Goal: Navigation & Orientation: Find specific page/section

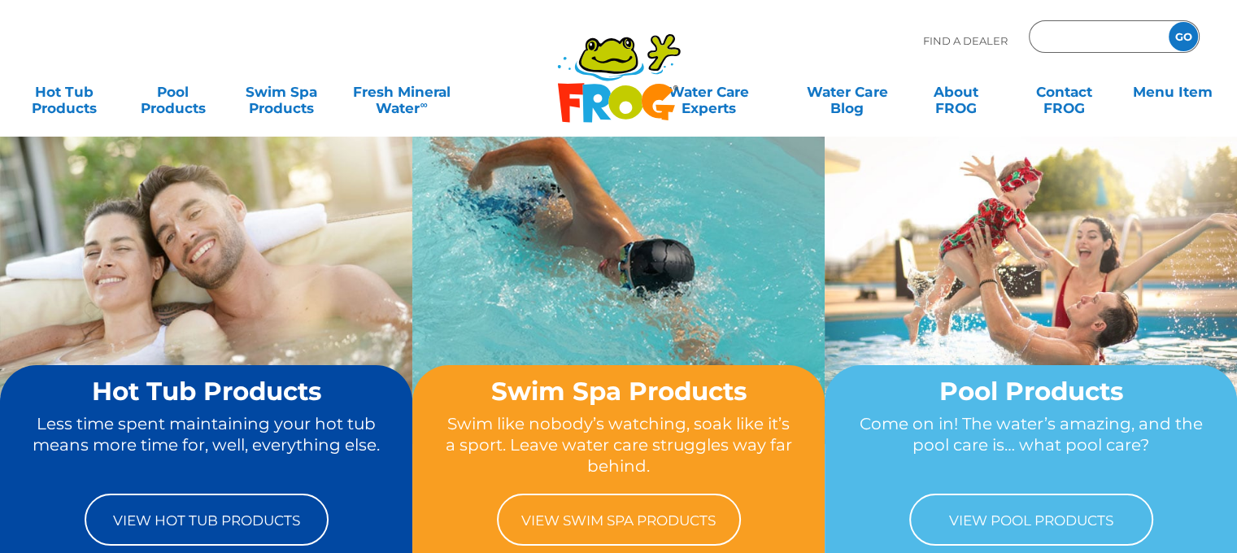
click at [1053, 40] on input "Zip Code Form" at bounding box center [1097, 37] width 110 height 24
type input "48640"
click at [1169, 22] on input "GO" at bounding box center [1183, 36] width 29 height 29
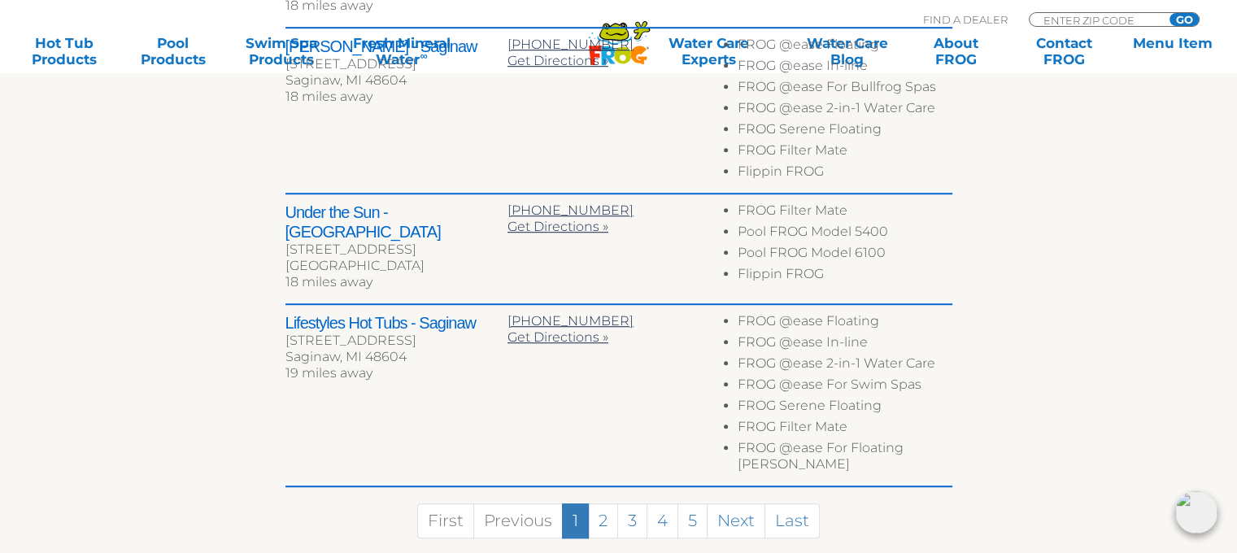
scroll to position [1084, 0]
click at [739, 503] on link "Next" at bounding box center [736, 520] width 59 height 35
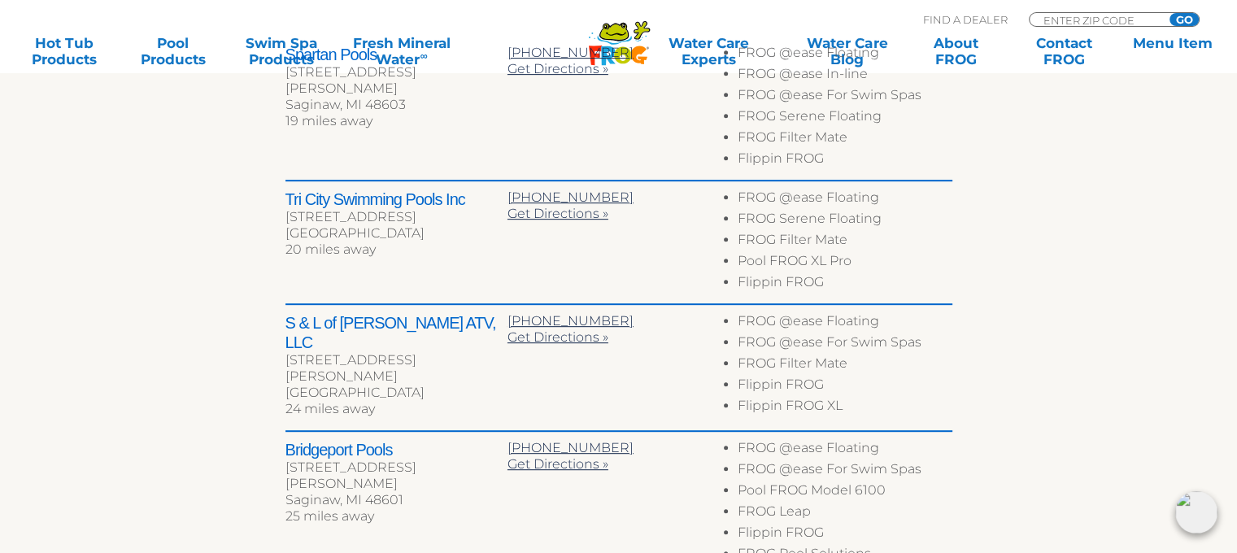
scroll to position [604, 0]
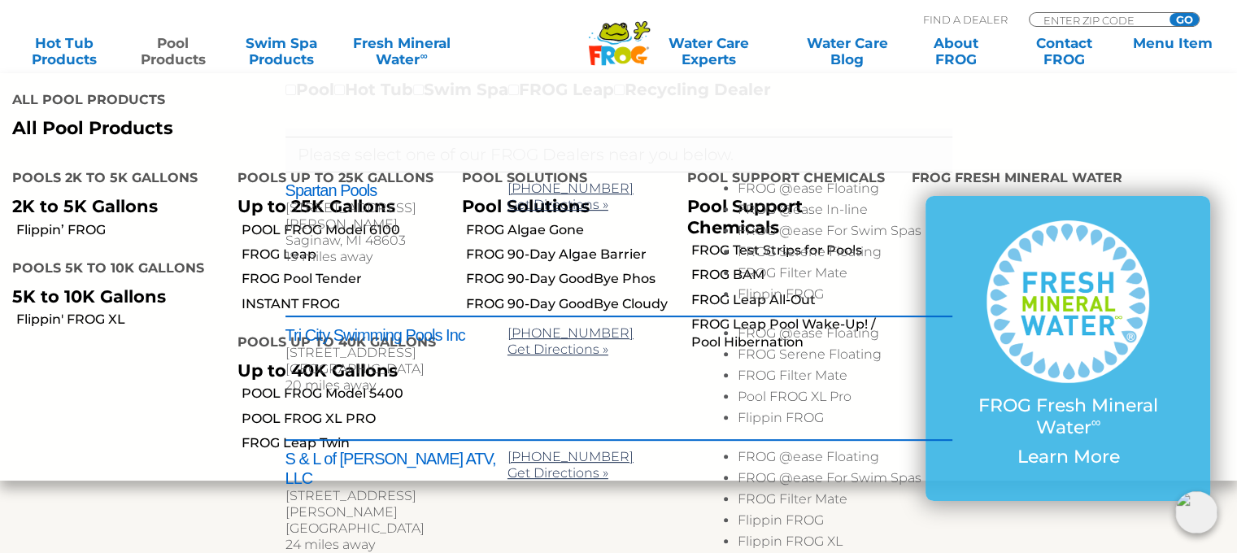
click at [177, 51] on link "Pool Products" at bounding box center [172, 51] width 96 height 33
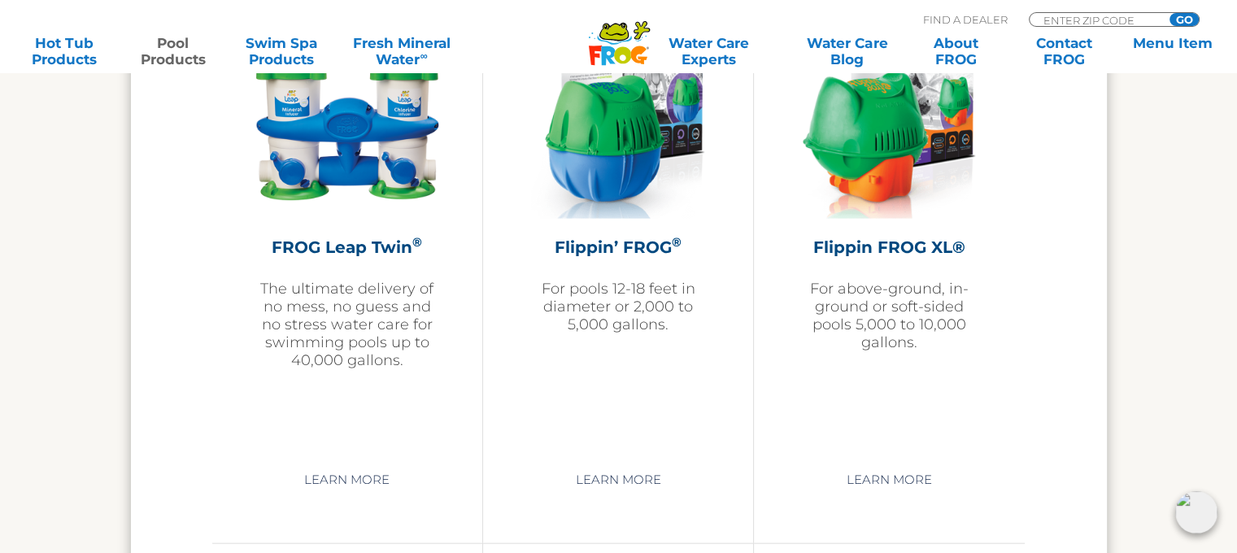
scroll to position [3796, 0]
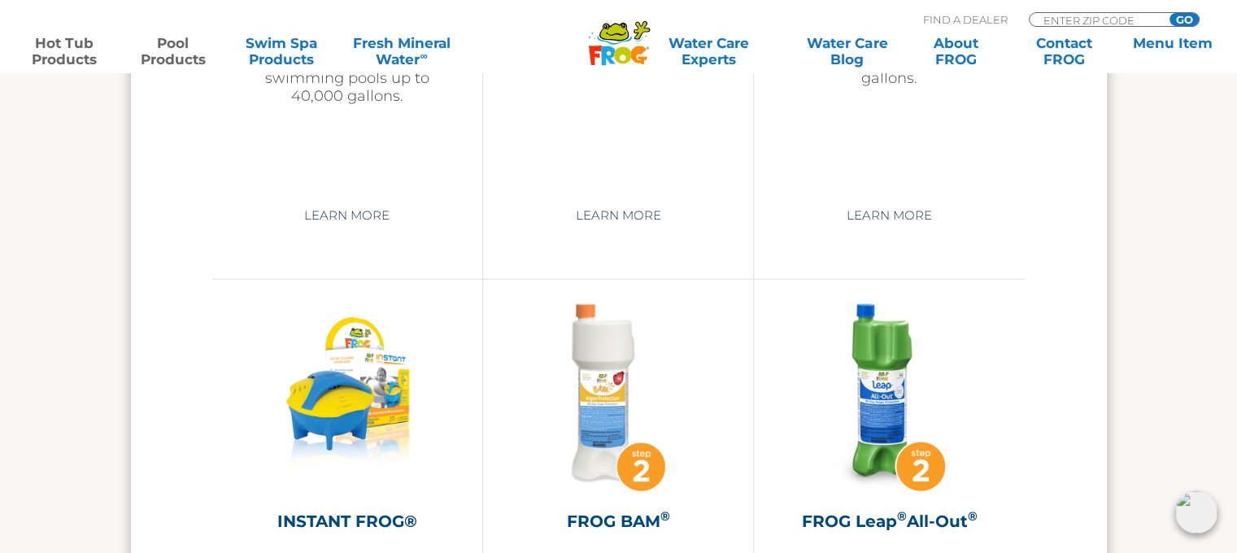
click at [78, 50] on link "Hot Tub Products" at bounding box center [64, 51] width 96 height 33
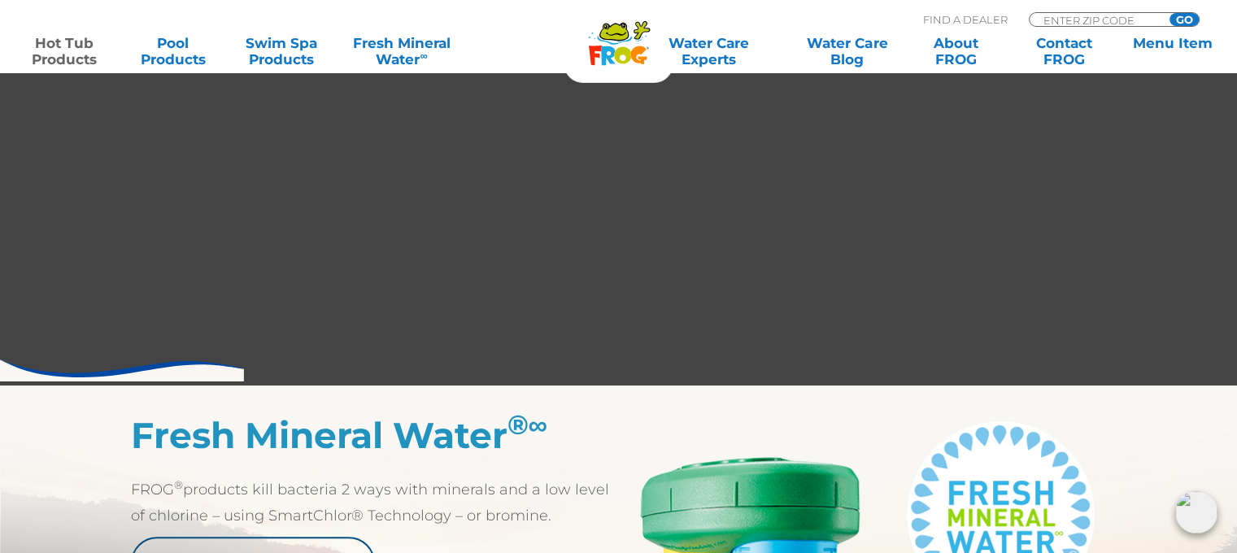
scroll to position [407, 0]
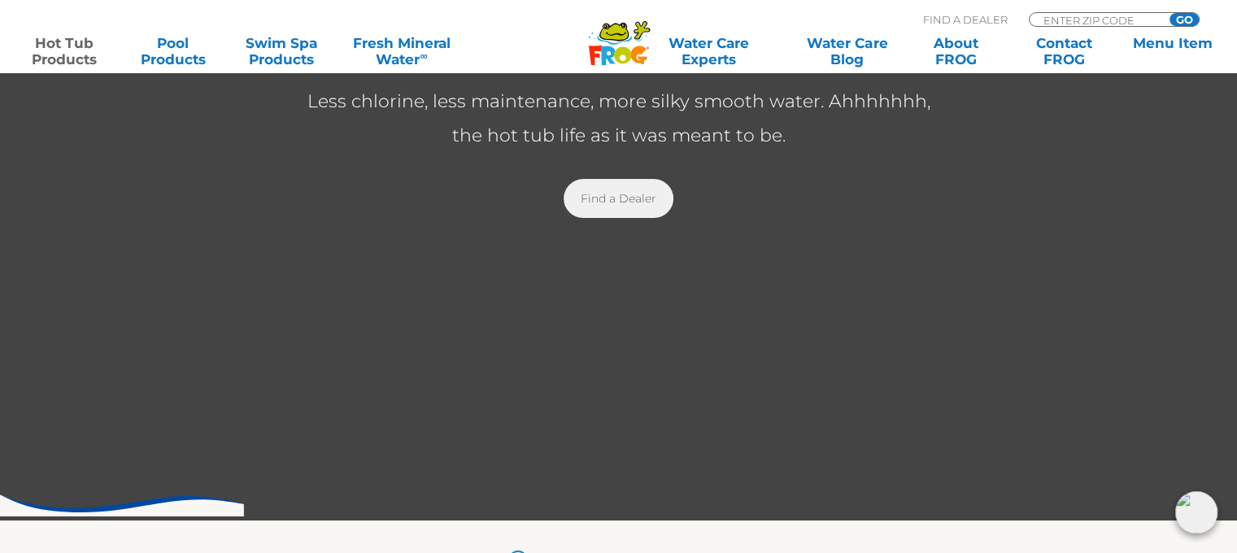
click at [635, 193] on link "Find a Dealer" at bounding box center [619, 198] width 110 height 39
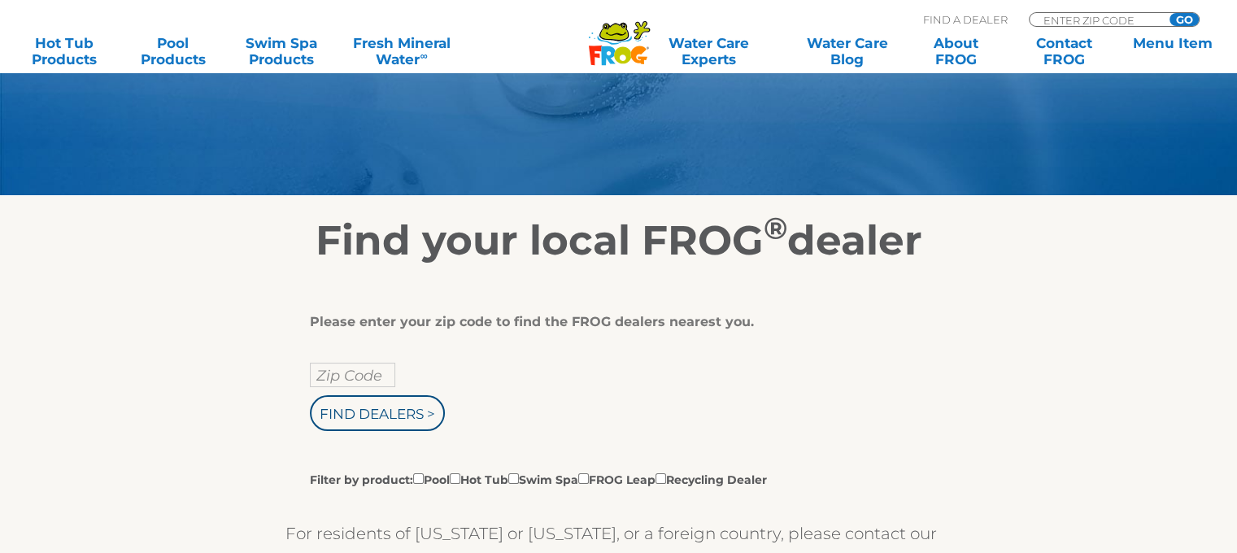
scroll to position [271, 0]
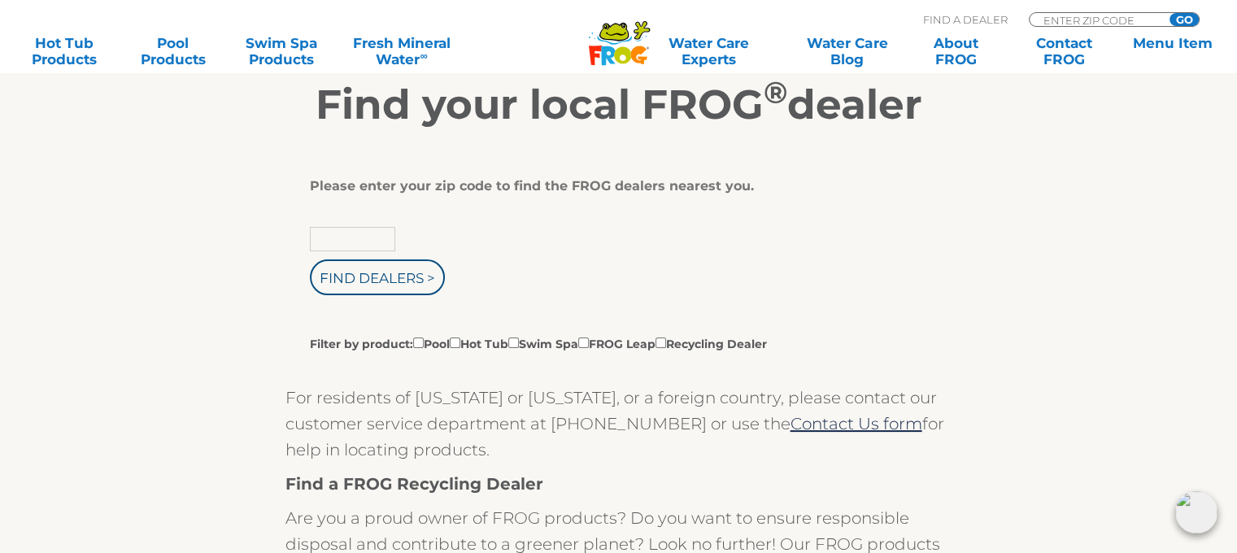
click at [379, 233] on input "text" at bounding box center [352, 239] width 85 height 24
type input "48640"
click at [366, 279] on input "Find Dealers >" at bounding box center [377, 277] width 135 height 36
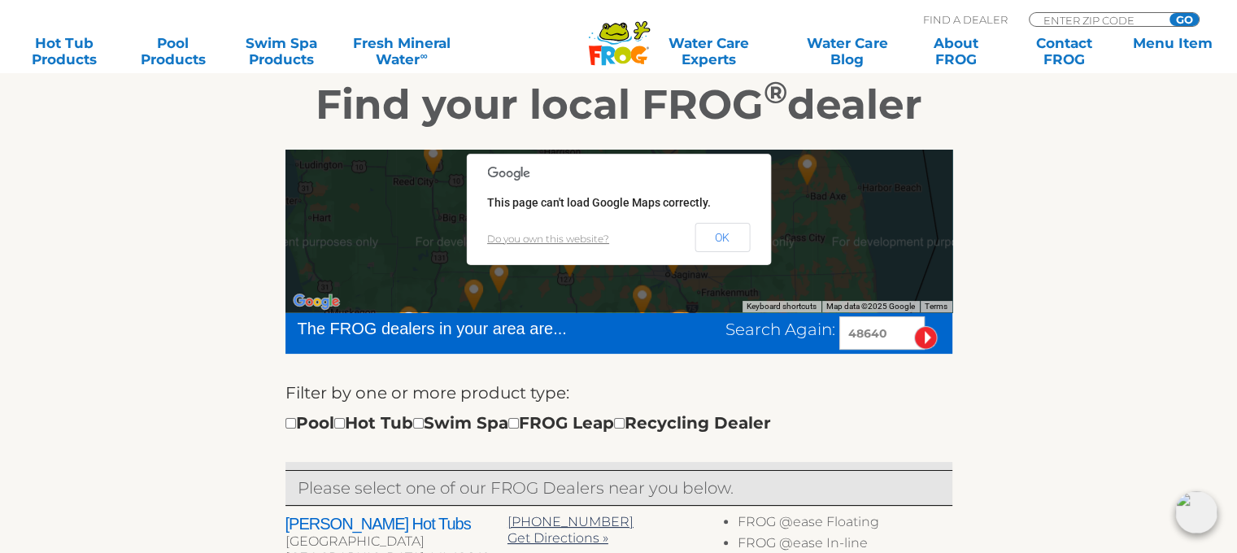
scroll to position [407, 0]
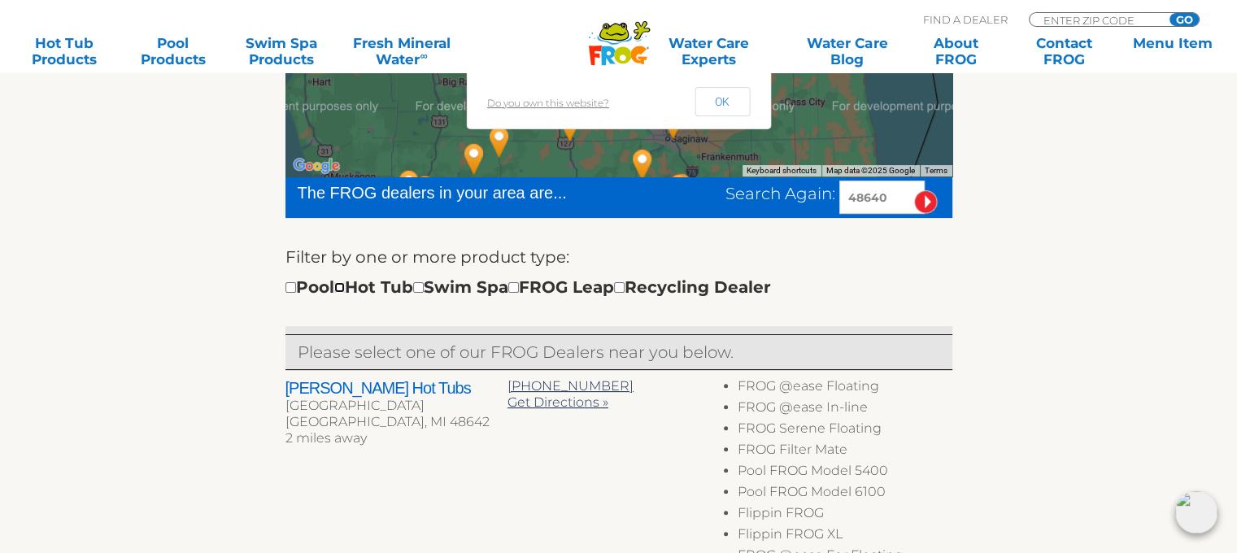
click at [345, 288] on input "checkbox" at bounding box center [339, 287] width 11 height 11
checkbox input "true"
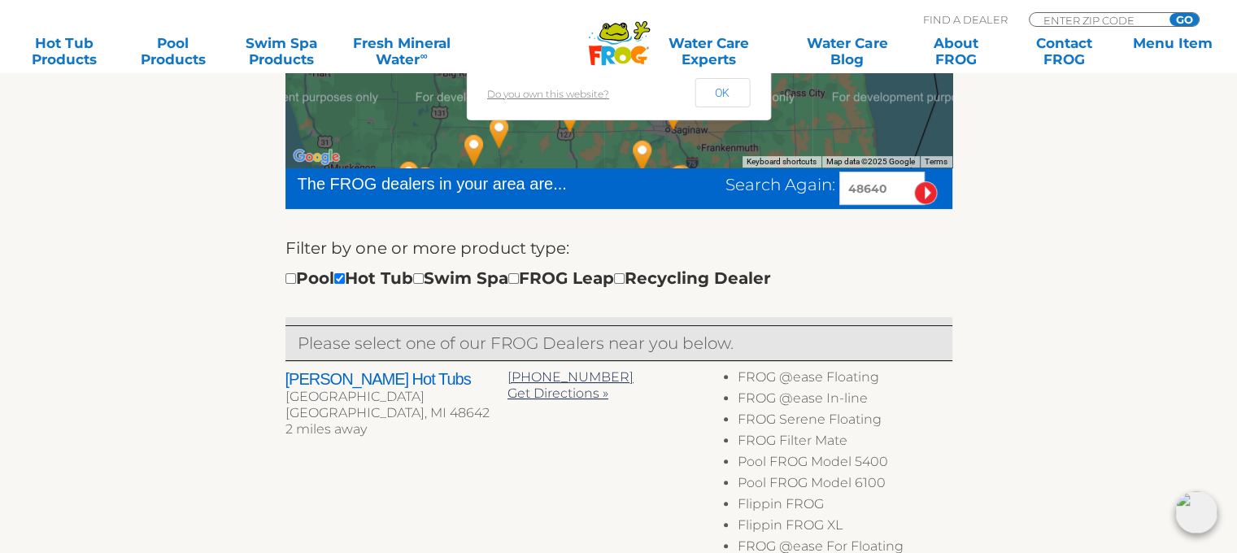
scroll to position [285, 0]
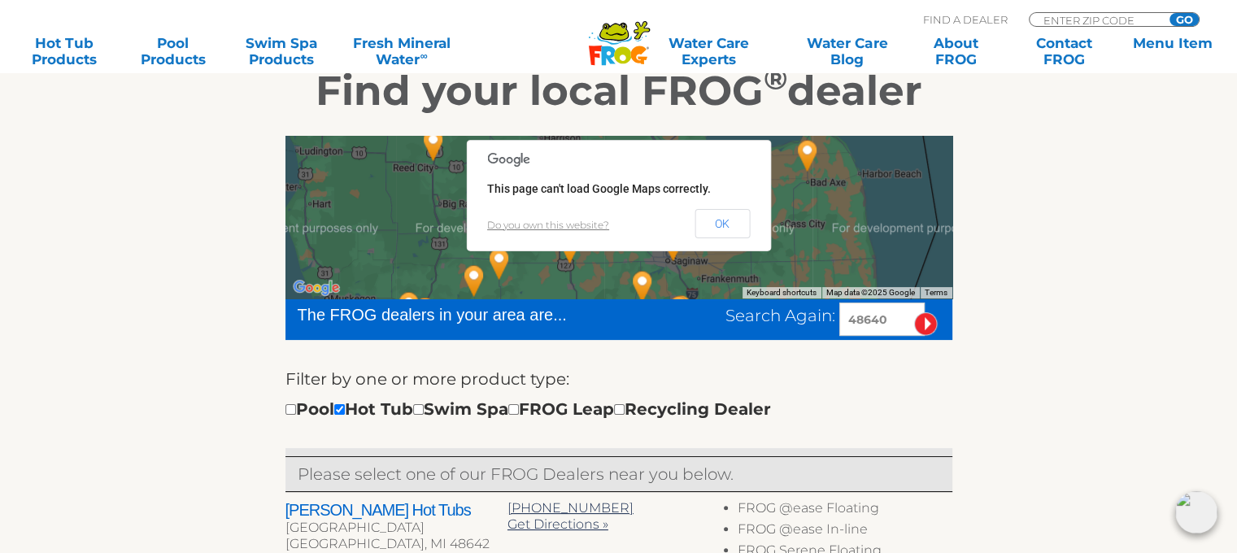
click at [905, 318] on input "48640" at bounding box center [881, 319] width 85 height 33
click at [914, 312] on input "image" at bounding box center [926, 324] width 24 height 24
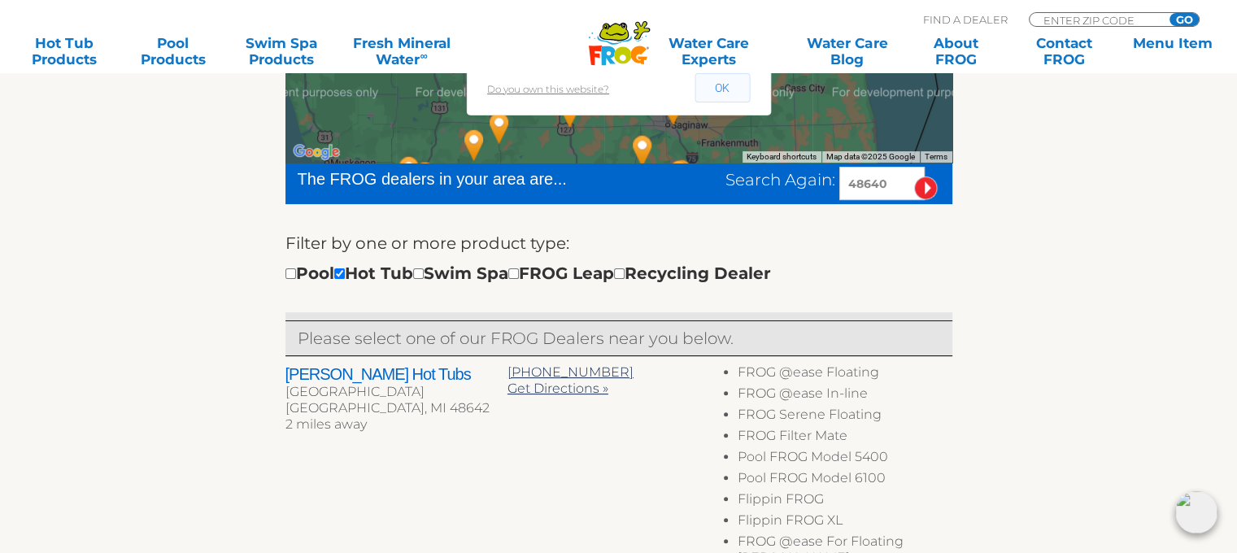
click at [714, 85] on button "OK" at bounding box center [722, 87] width 55 height 29
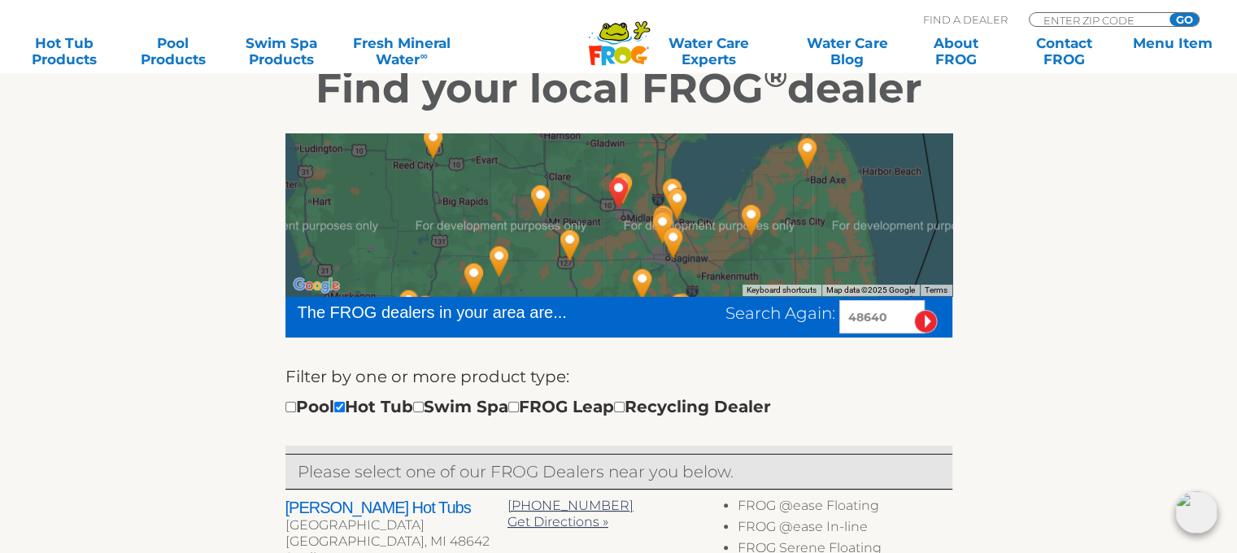
scroll to position [285, 0]
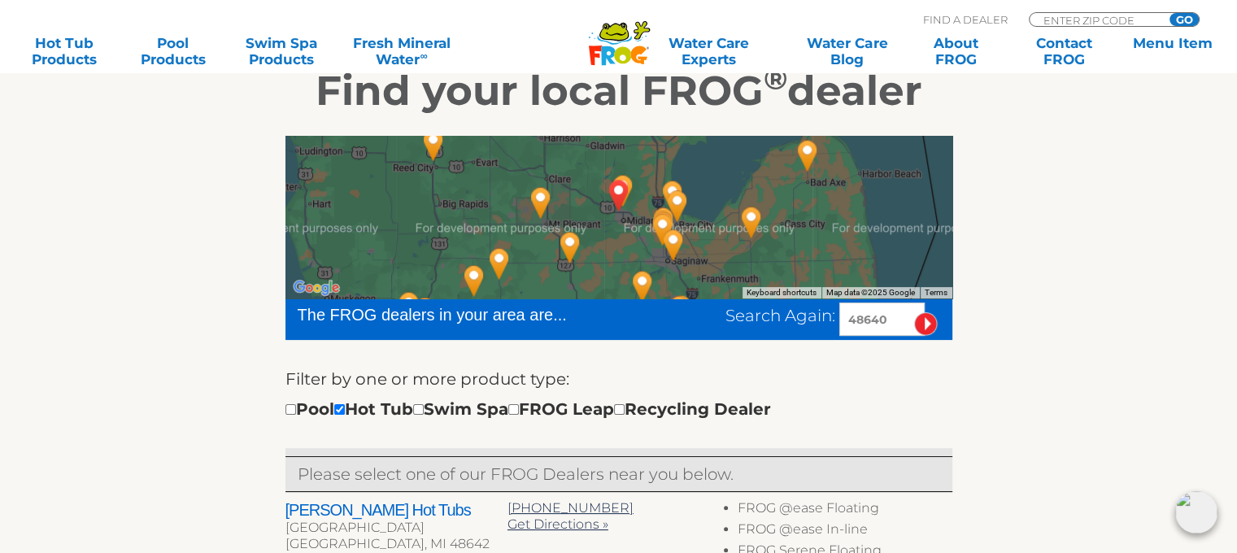
click at [884, 313] on input "48640" at bounding box center [881, 319] width 85 height 33
drag, startPoint x: 892, startPoint y: 316, endPoint x: 778, endPoint y: 309, distance: 113.3
click at [778, 310] on div "Search Again: 48640" at bounding box center [839, 319] width 227 height 33
type input "48519"
click at [914, 312] on input "image" at bounding box center [926, 324] width 24 height 24
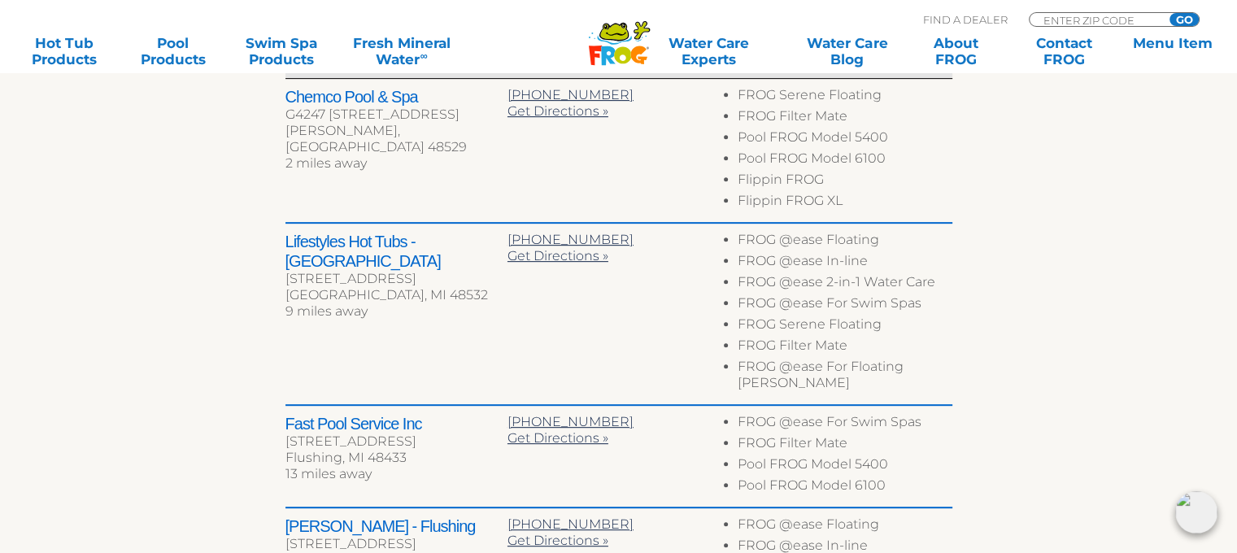
scroll to position [563, 0]
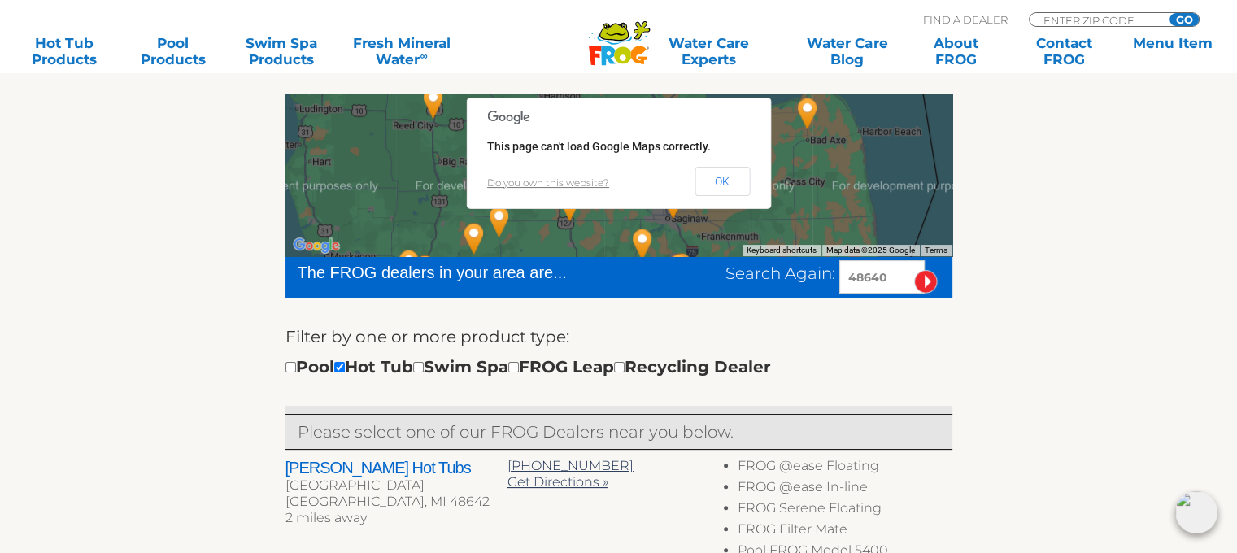
scroll to position [322, 0]
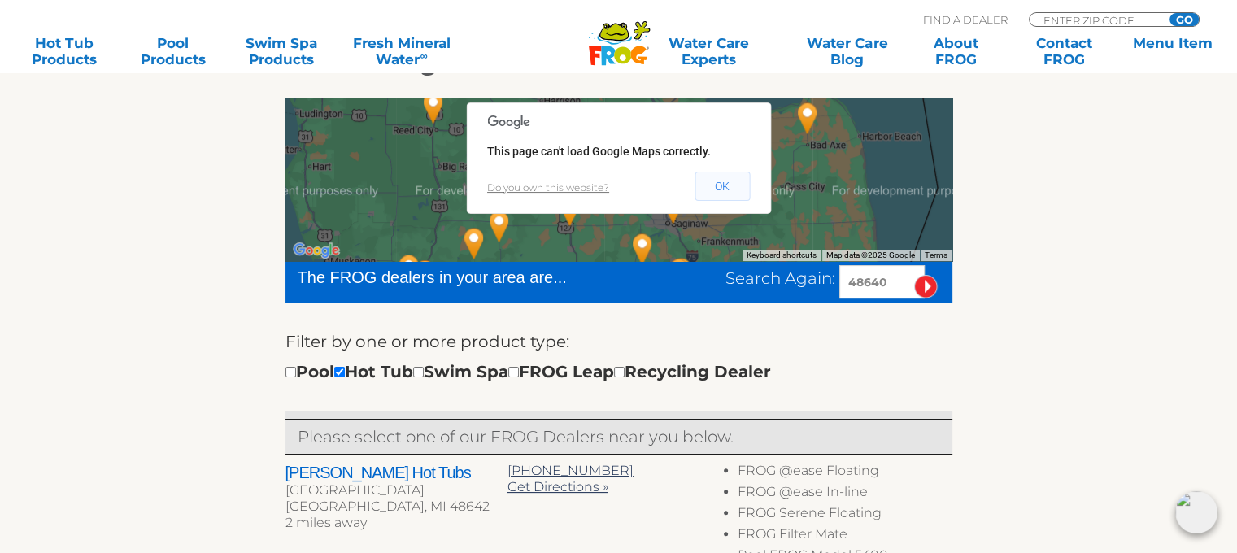
click at [724, 189] on button "OK" at bounding box center [722, 186] width 55 height 29
